Goal: Navigation & Orientation: Find specific page/section

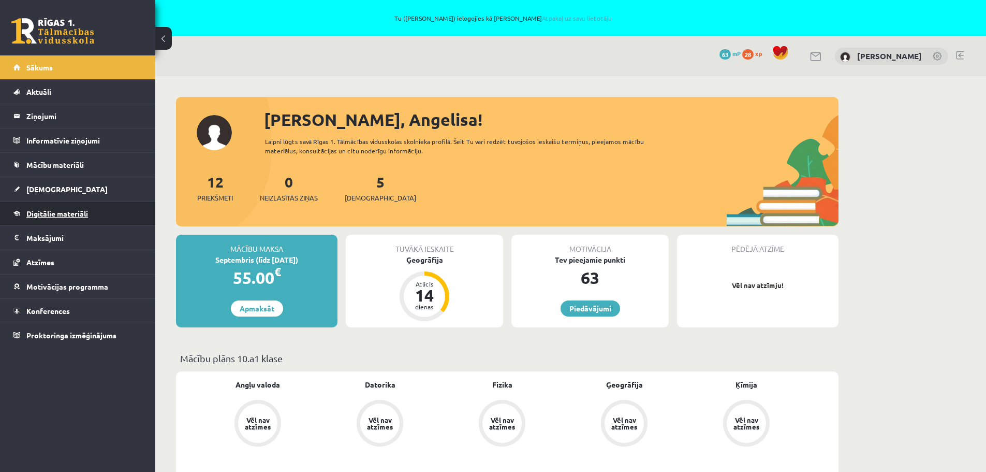
click at [58, 217] on link "Digitālie materiāli" at bounding box center [77, 213] width 129 height 24
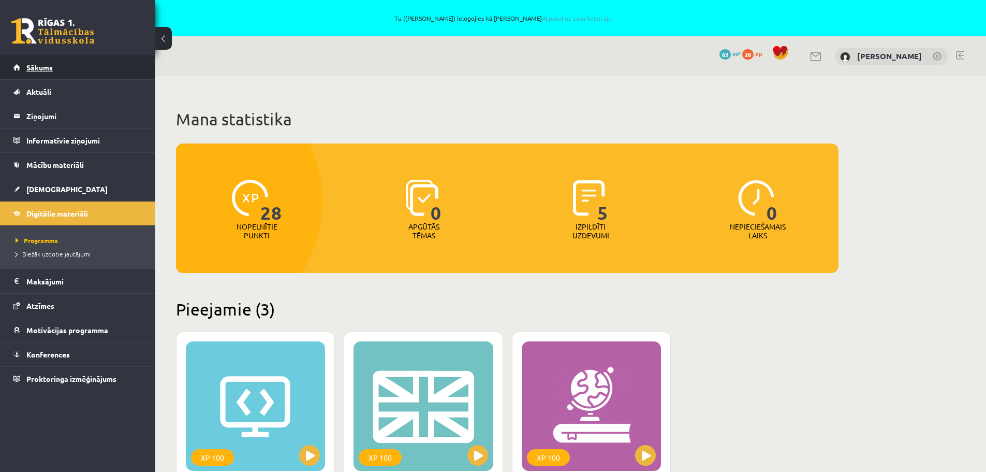
click at [43, 66] on span "Sākums" at bounding box center [39, 67] width 26 height 9
